Goal: Find specific page/section

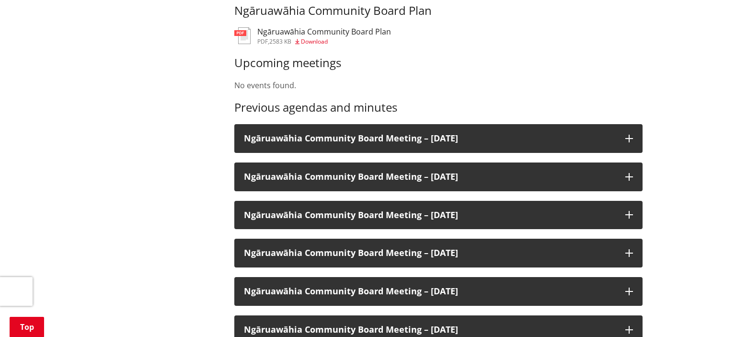
scroll to position [405, 0]
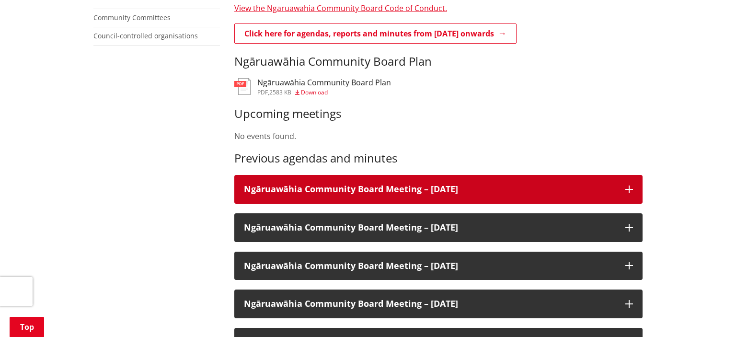
click at [629, 189] on icon at bounding box center [630, 190] width 8 height 8
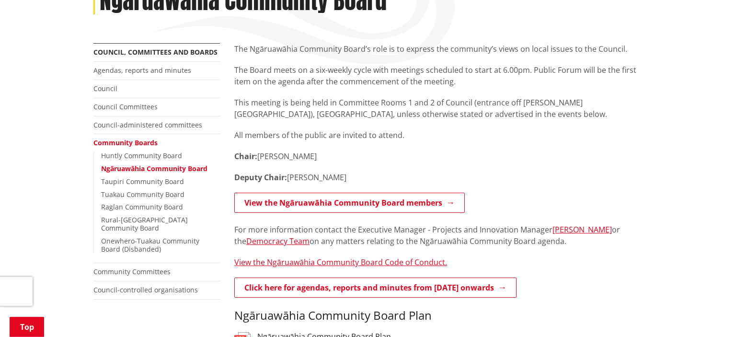
scroll to position [152, 0]
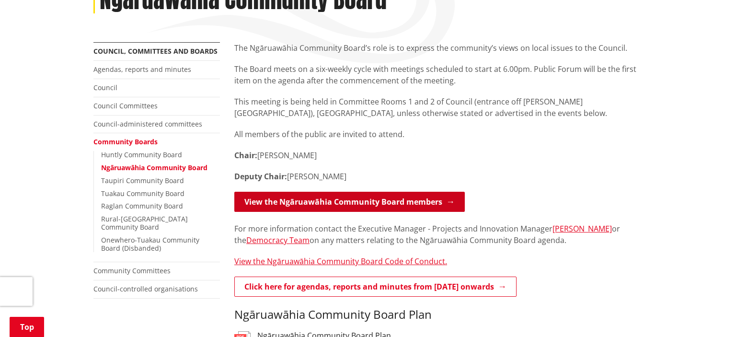
click at [362, 202] on link "View the Ngāruawāhia Community Board members" at bounding box center [349, 202] width 231 height 20
